Goal: Find specific page/section: Find specific page/section

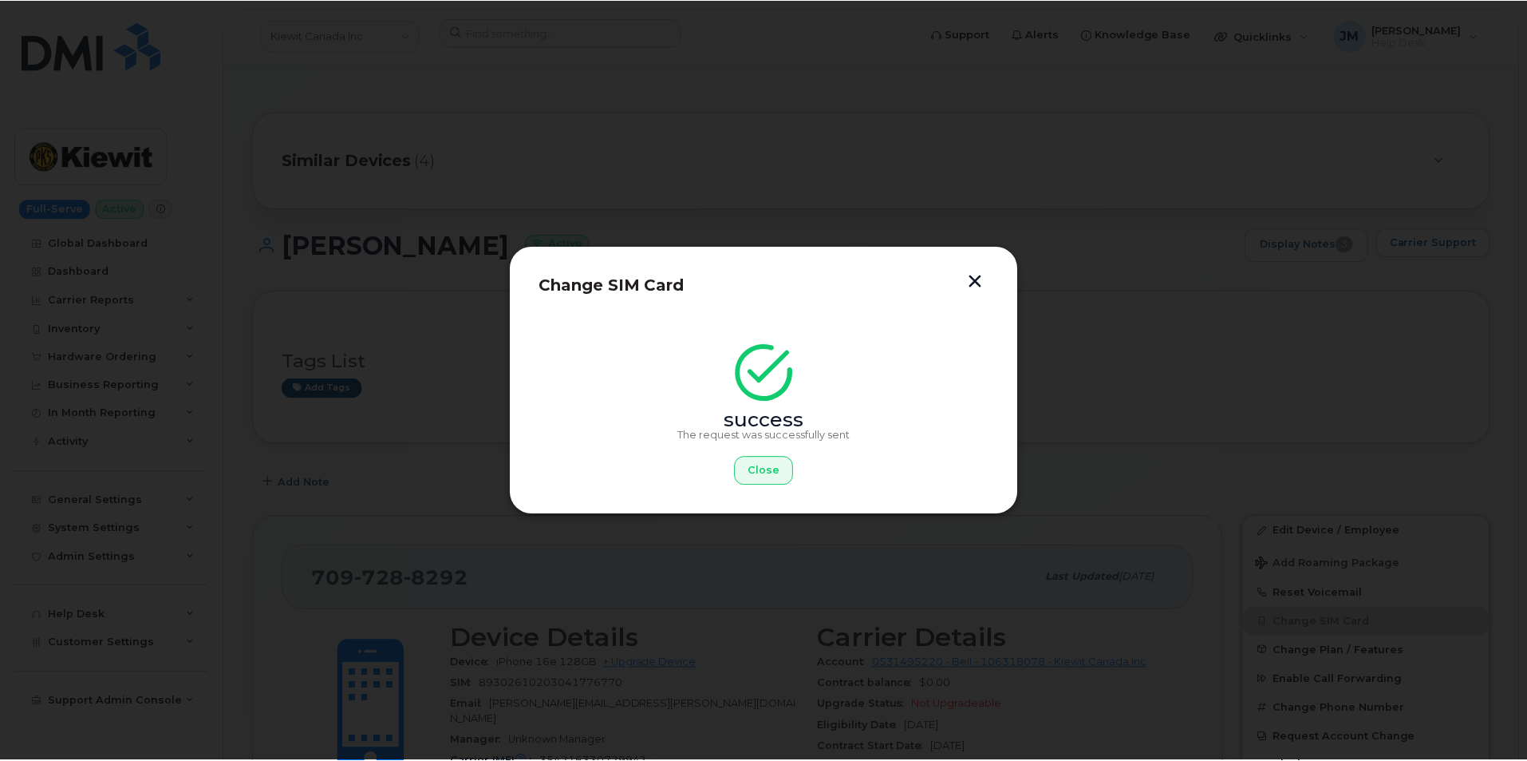
scroll to position [239, 0]
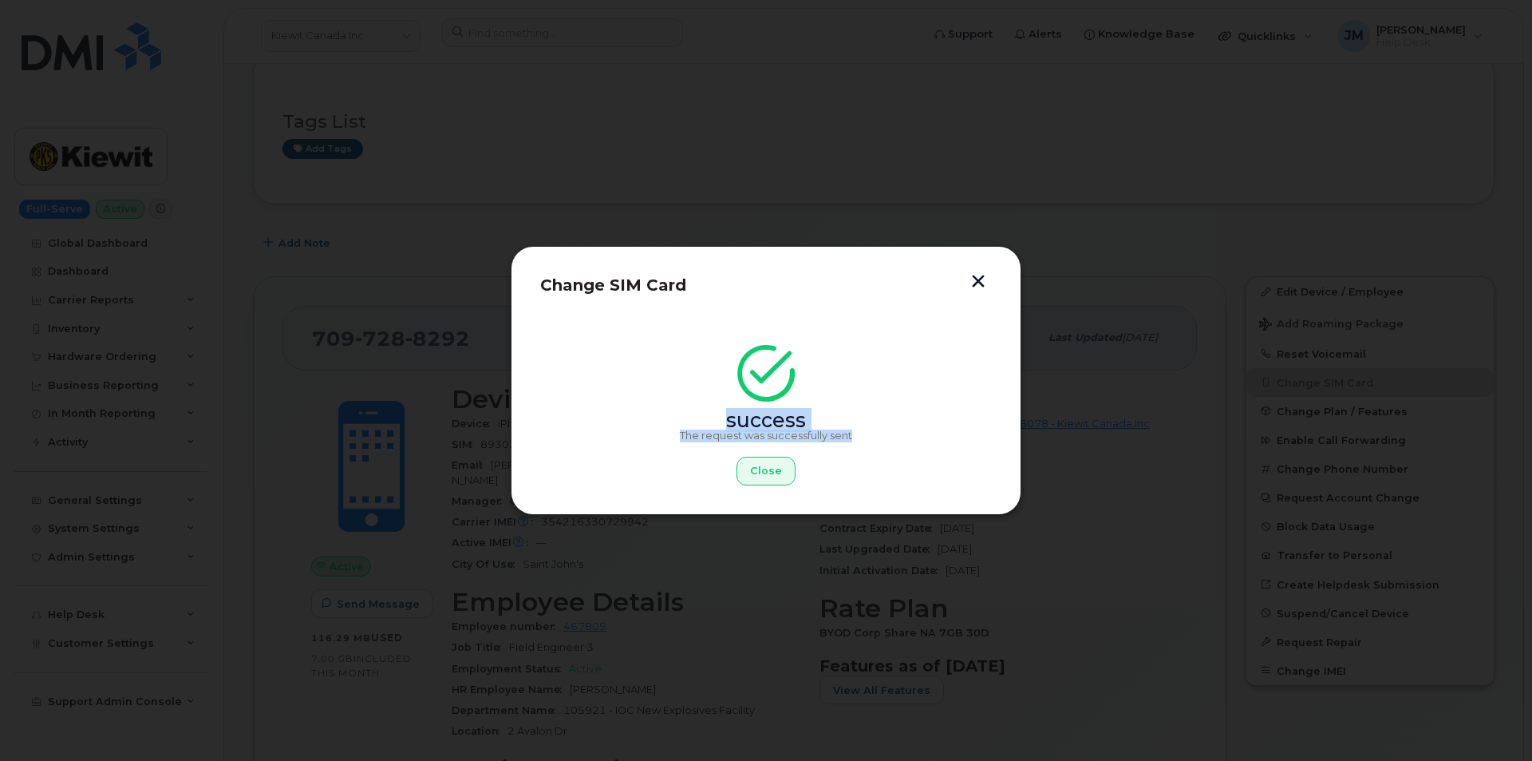
click at [979, 275] on button "button" at bounding box center [978, 283] width 24 height 17
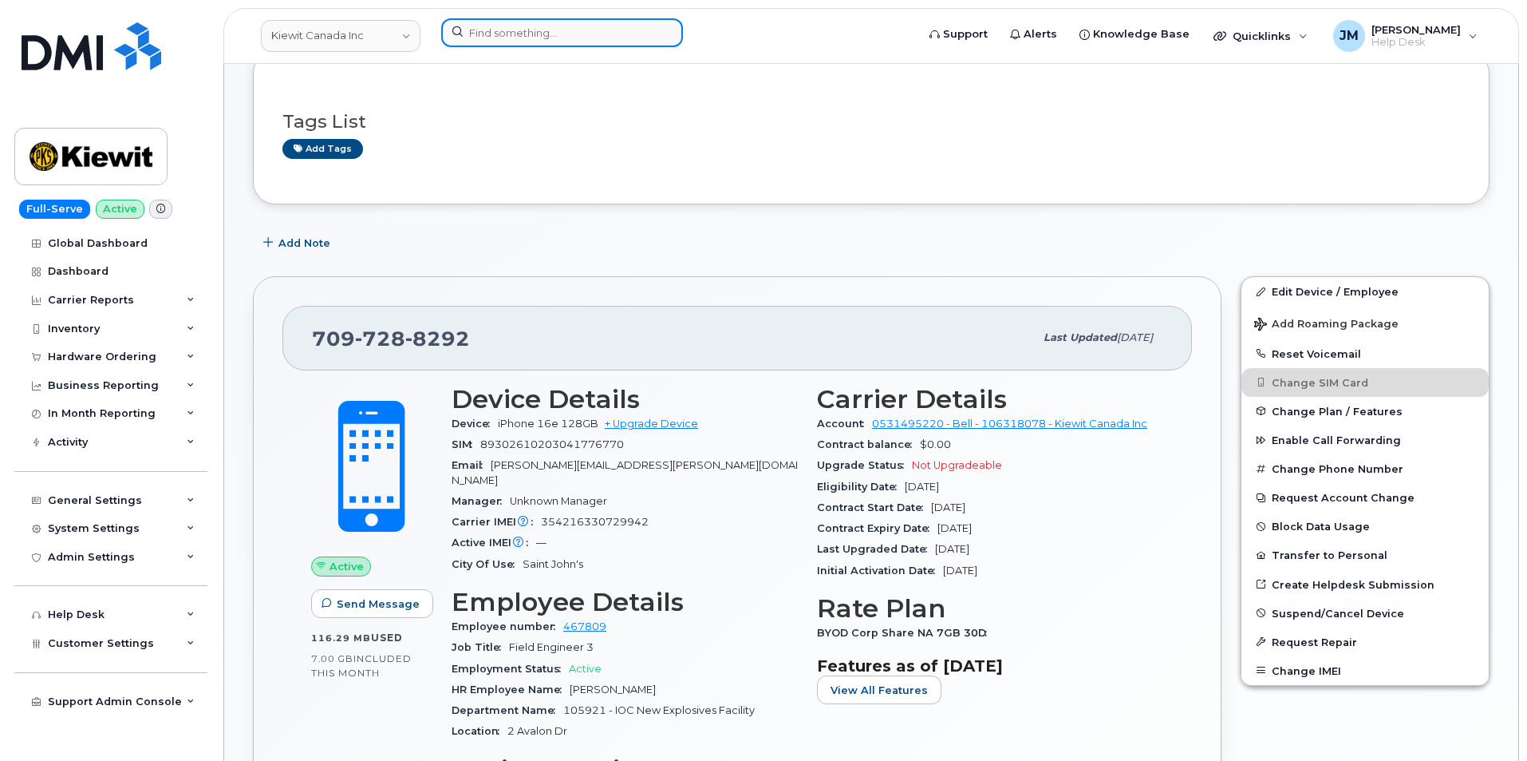
click at [549, 27] on input at bounding box center [562, 32] width 242 height 29
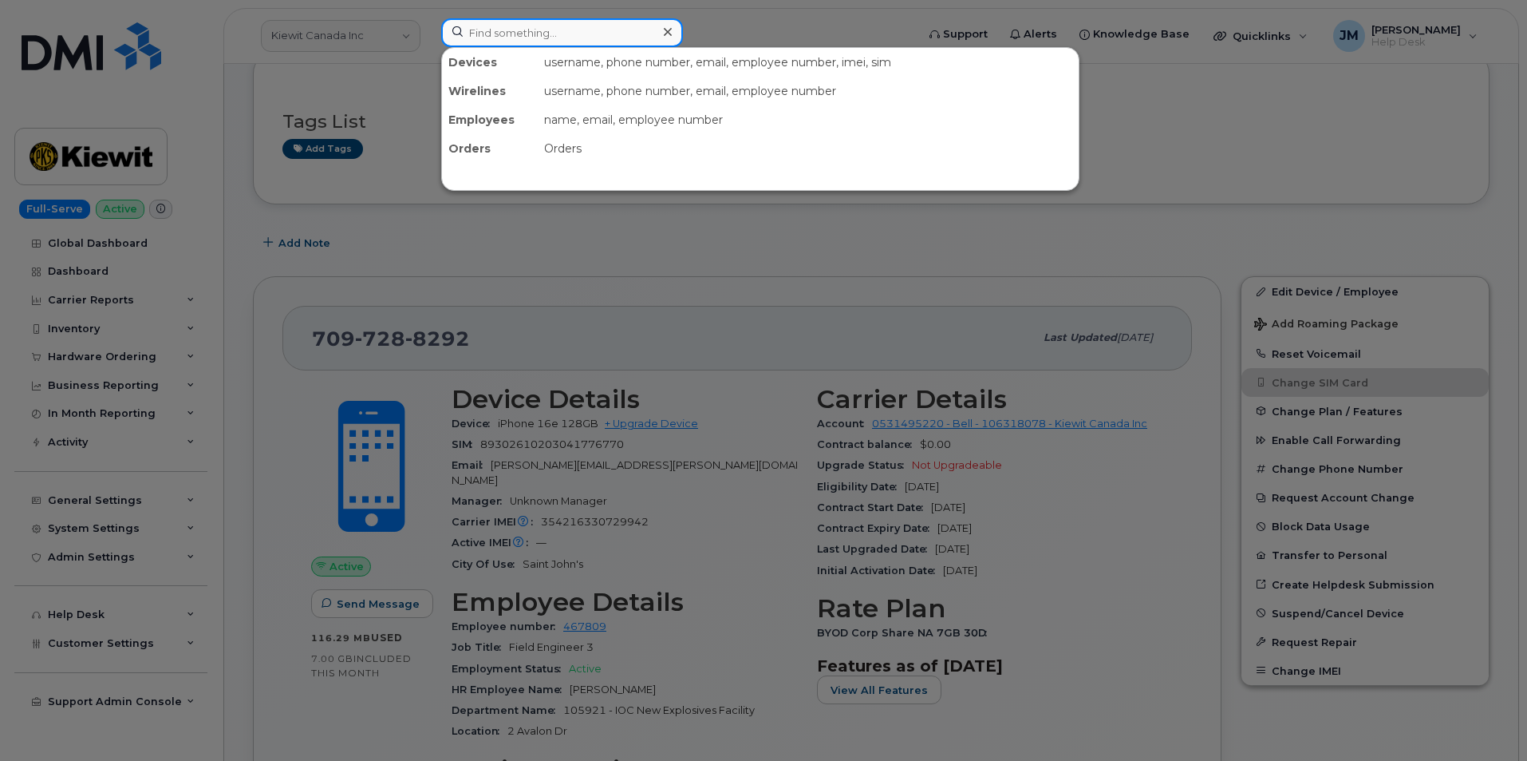
paste input "7756754625"
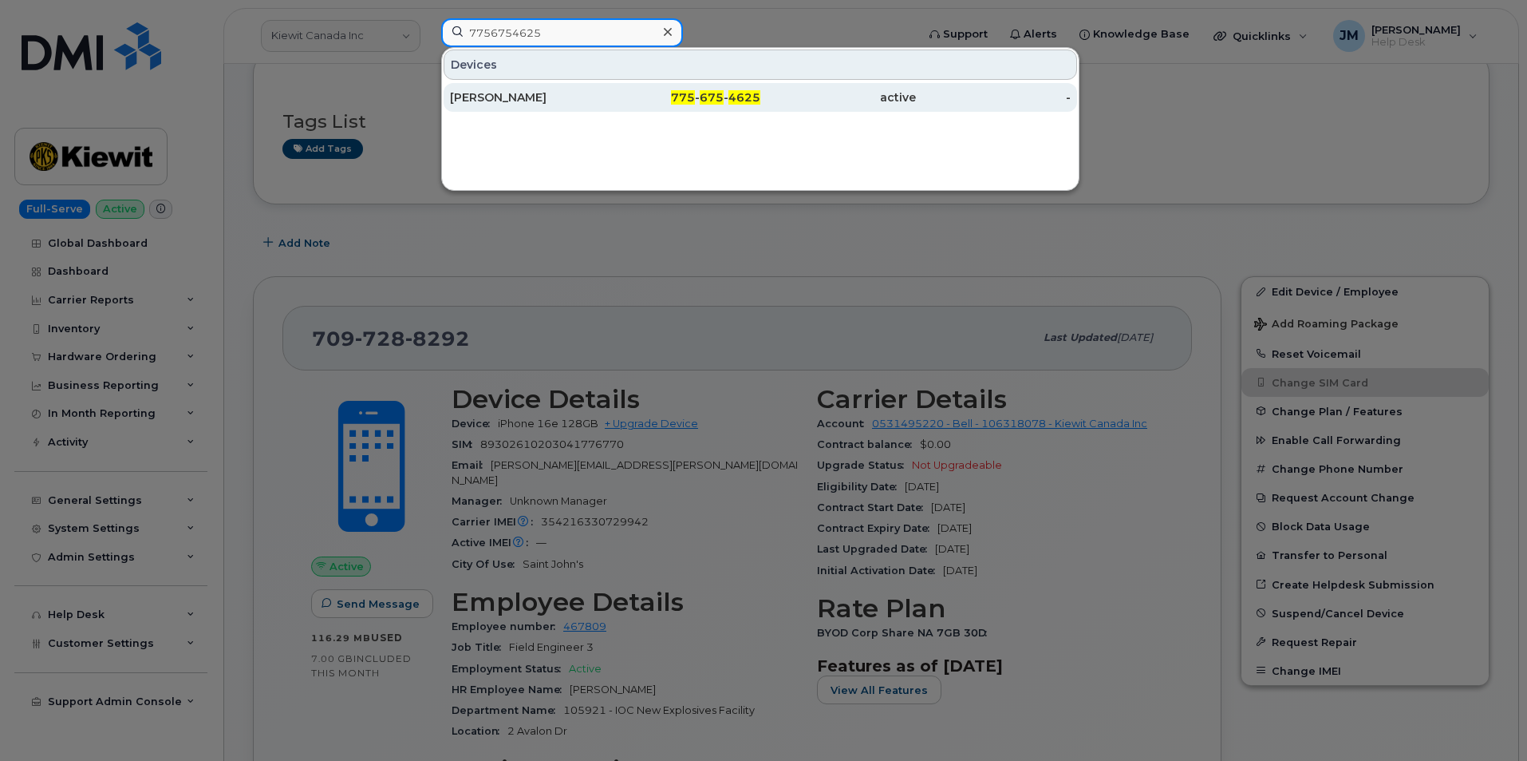
type input "7756754625"
click at [511, 95] on div "[PERSON_NAME]" at bounding box center [528, 97] width 156 height 16
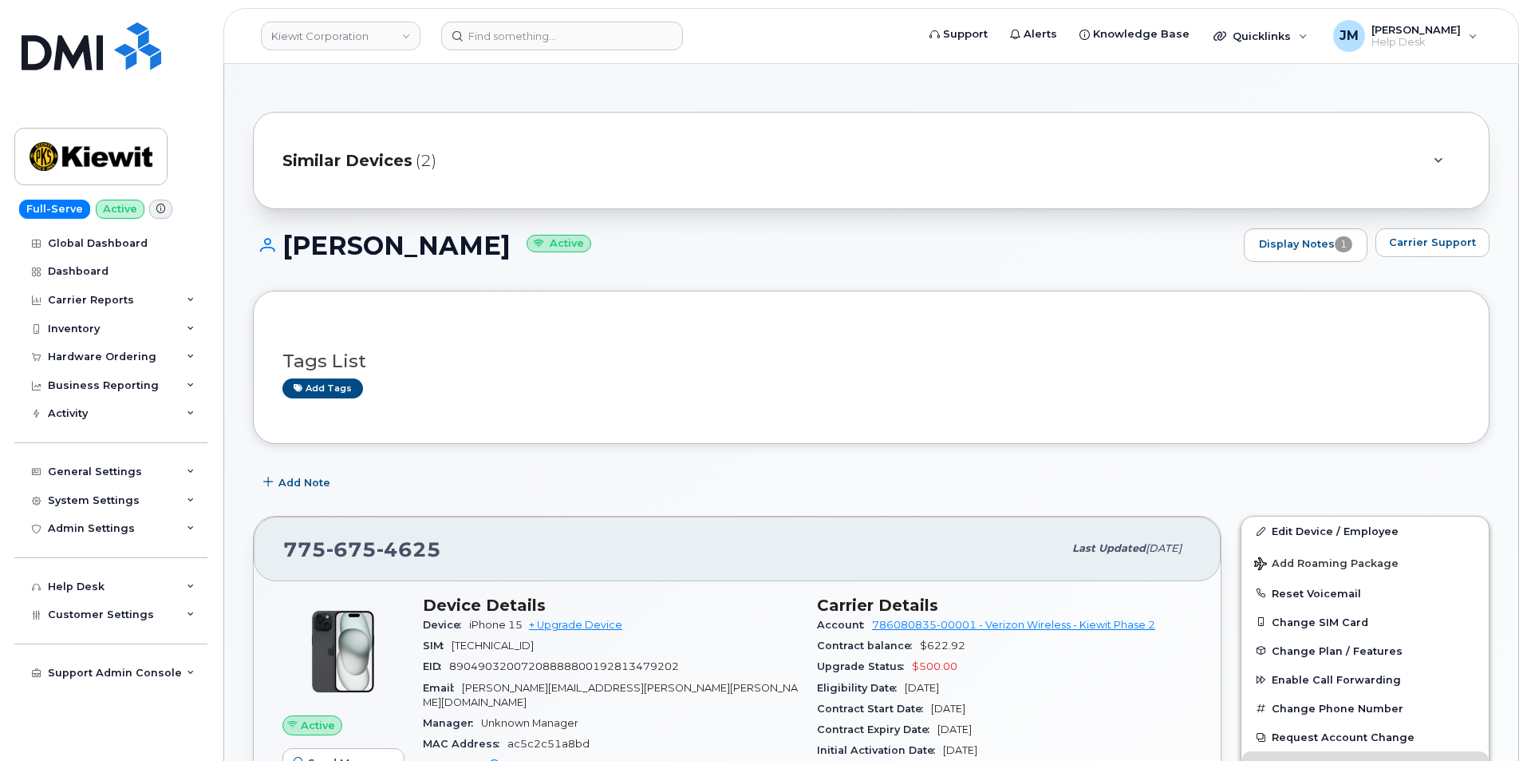
click at [368, 159] on span "Similar Devices" at bounding box center [348, 160] width 130 height 23
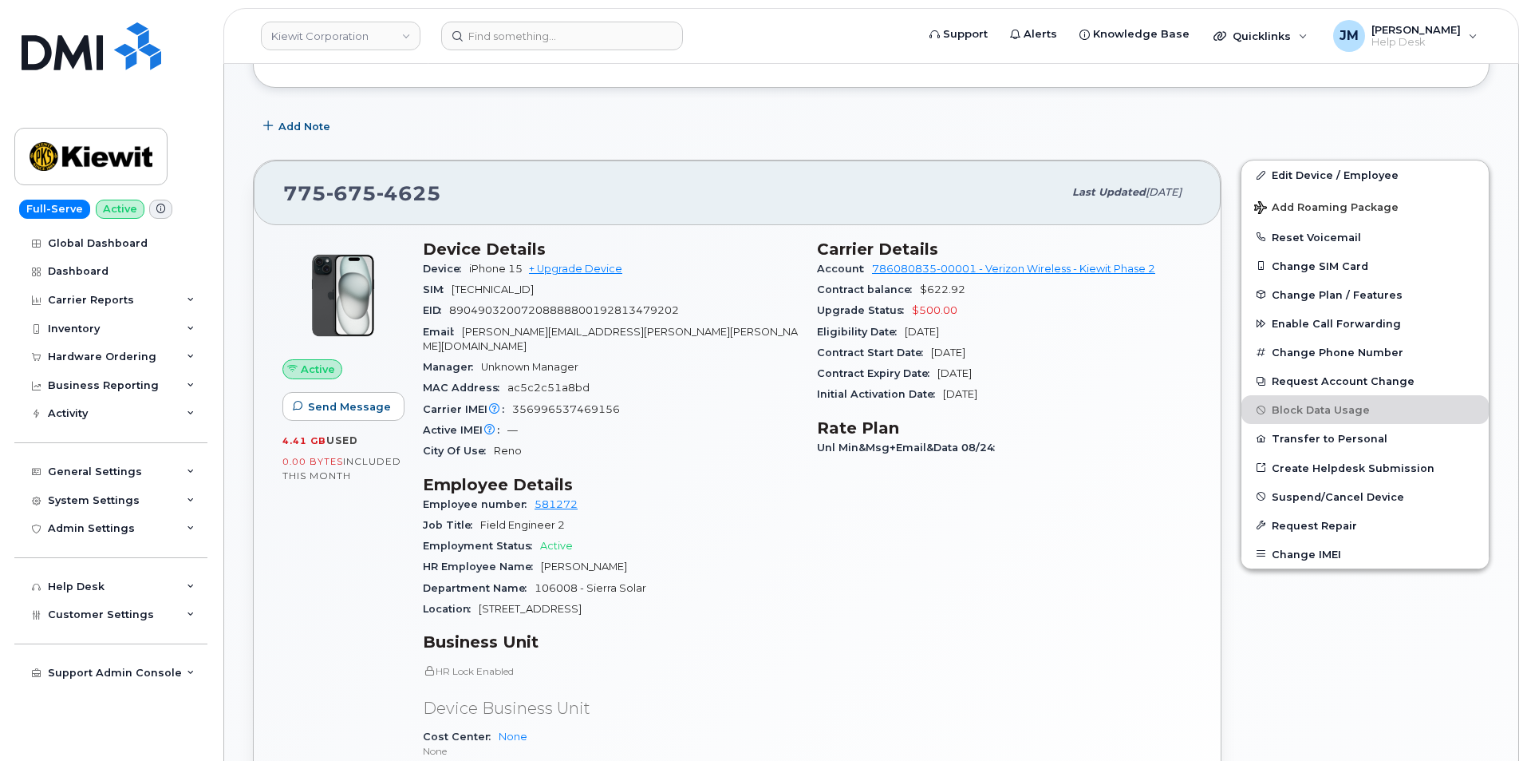
scroll to position [399, 0]
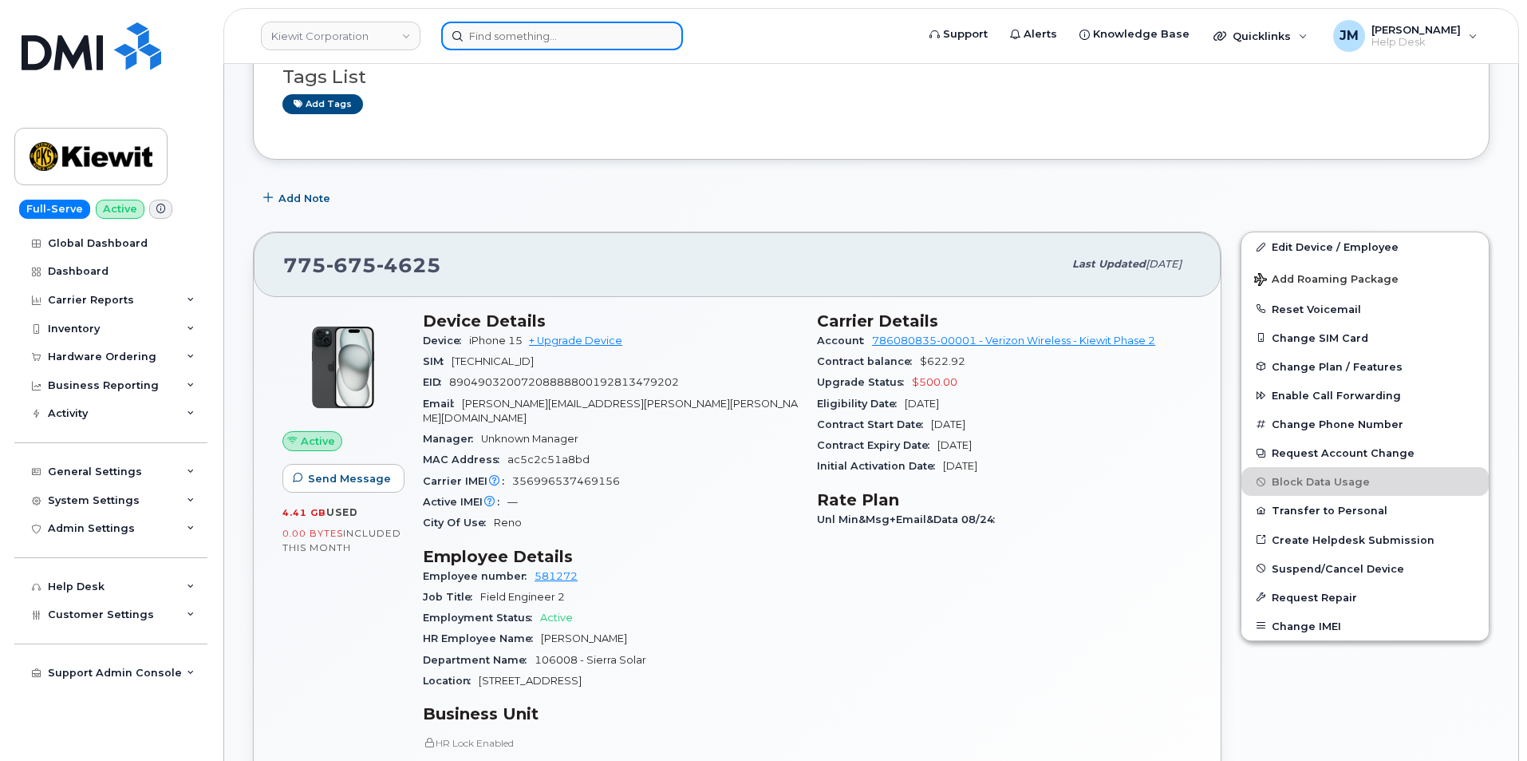
click at [516, 26] on input at bounding box center [562, 36] width 242 height 29
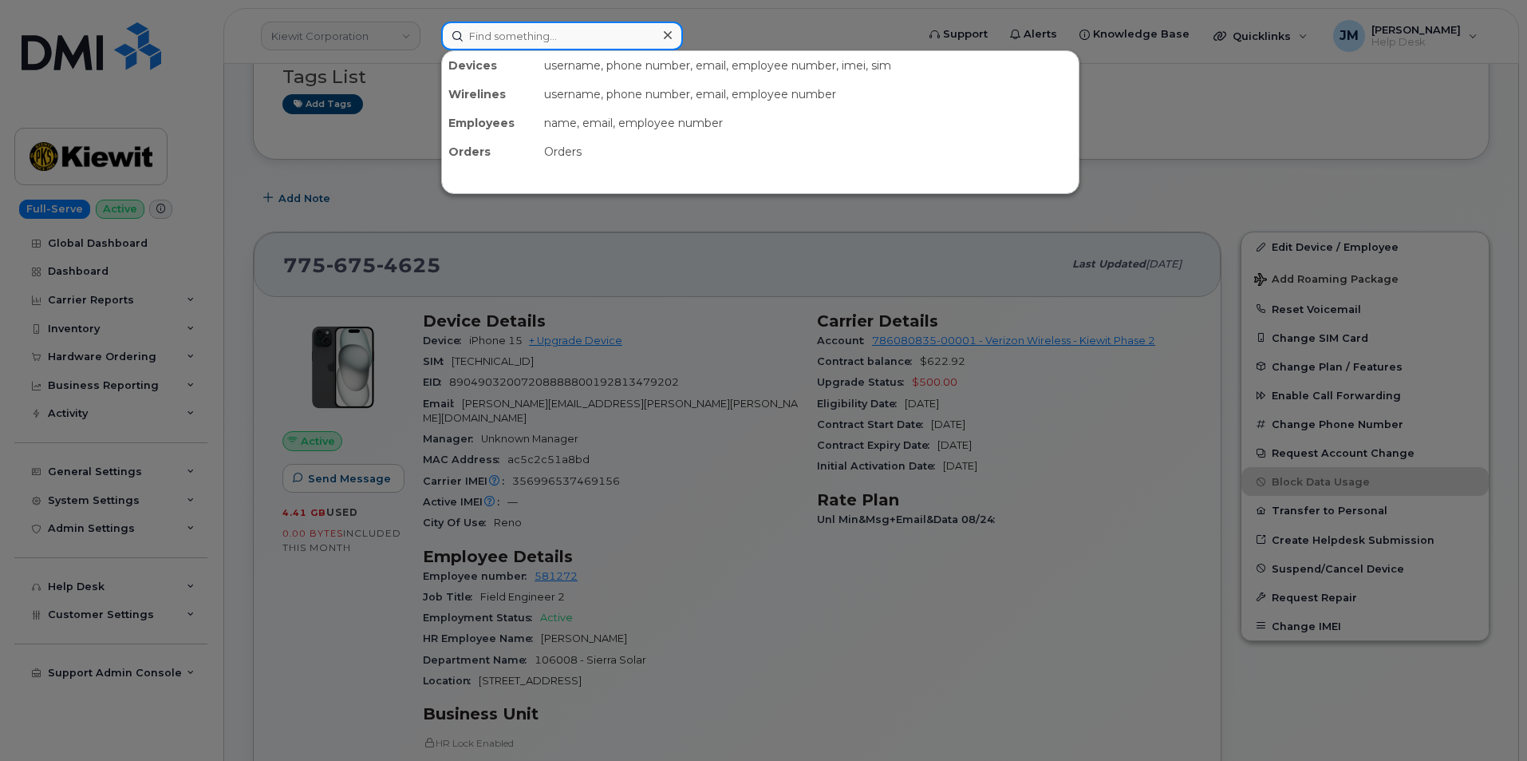
paste input "3612383096"
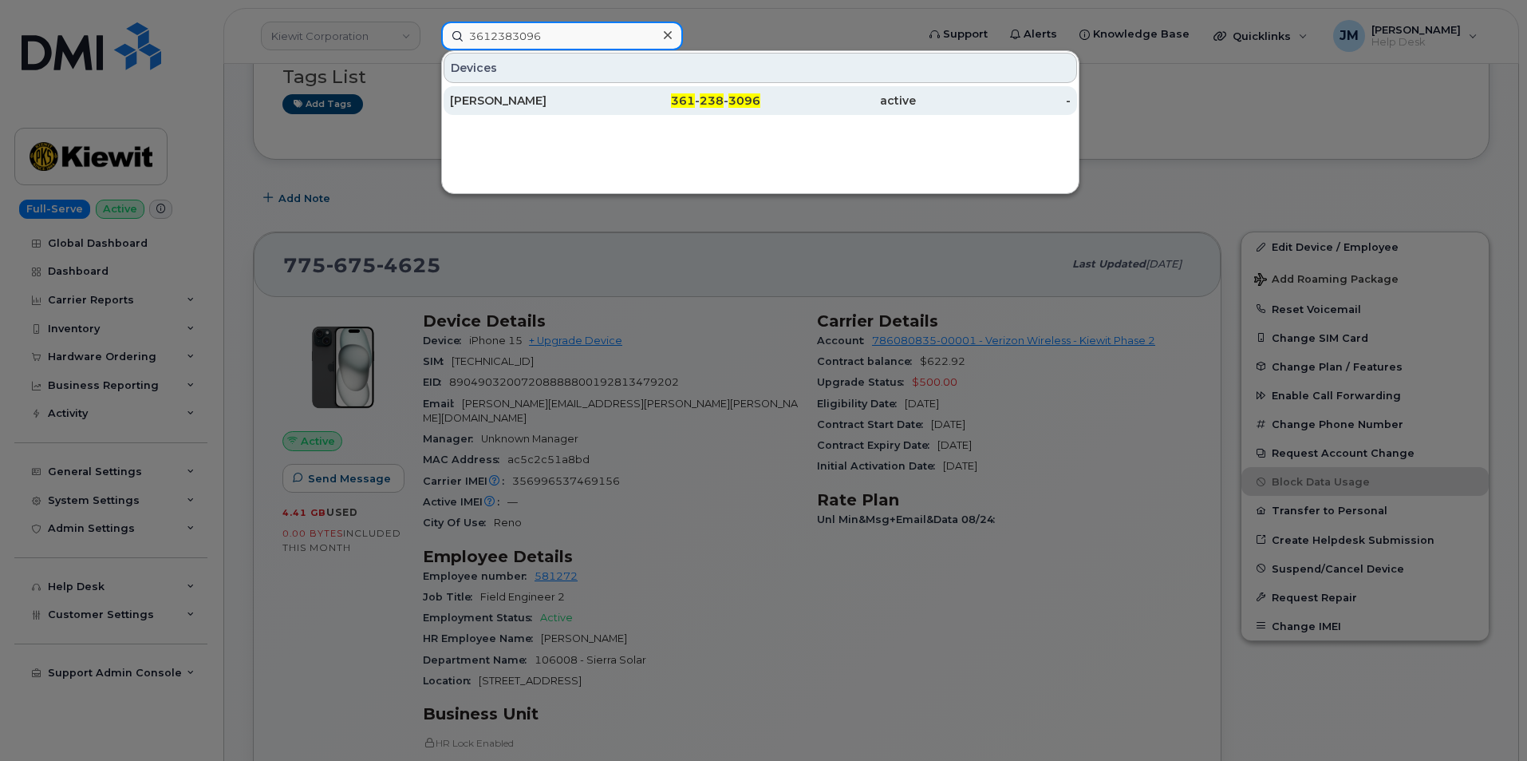
type input "3612383096"
click at [506, 100] on div "[PERSON_NAME]" at bounding box center [528, 101] width 156 height 16
click at [508, 98] on div "[PERSON_NAME]" at bounding box center [528, 101] width 156 height 16
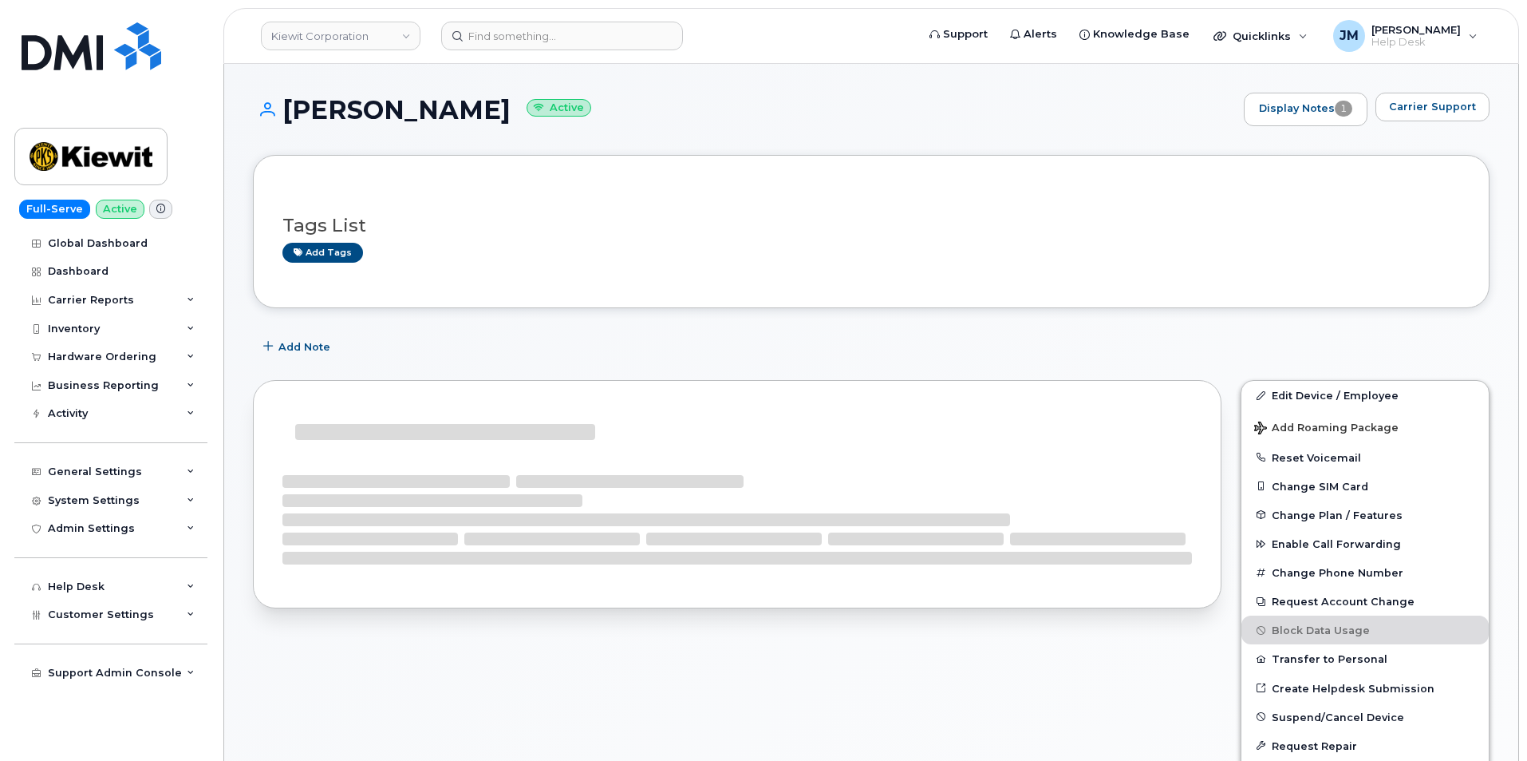
drag, startPoint x: 524, startPoint y: 109, endPoint x: 285, endPoint y: 106, distance: 238.6
click at [281, 105] on h1 "BRIAN MARTINEZ Active" at bounding box center [744, 110] width 983 height 28
copy h1 "[PERSON_NAME]"
